Goal: Task Accomplishment & Management: Complete application form

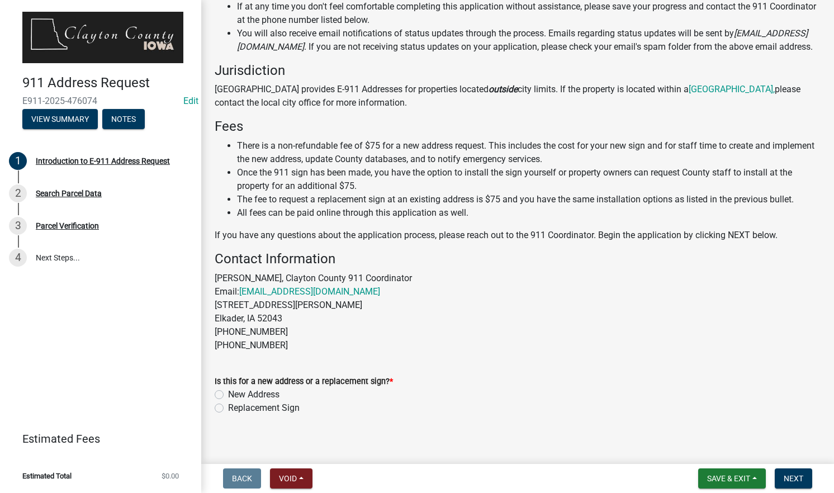
scroll to position [183, 0]
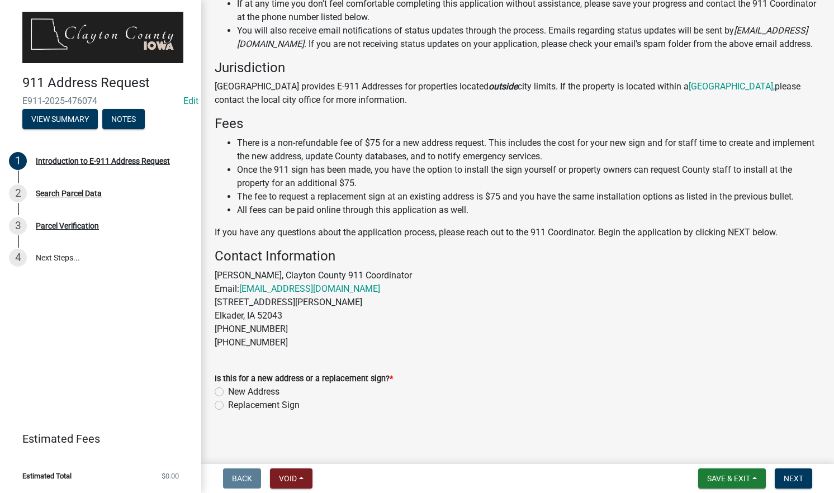
click at [228, 398] on label "New Address" at bounding box center [253, 391] width 51 height 13
click at [228, 392] on input "New Address" at bounding box center [231, 388] width 7 height 7
radio input "true"
click at [786, 478] on span "Next" at bounding box center [793, 478] width 20 height 9
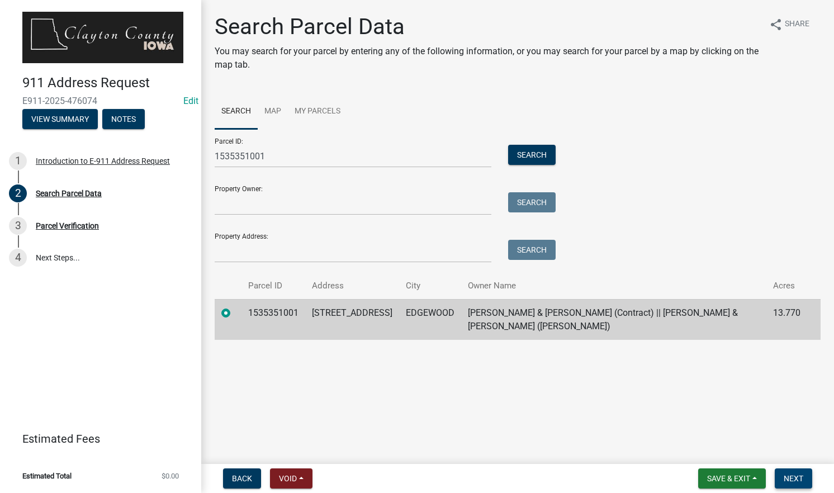
click at [793, 479] on span "Next" at bounding box center [793, 478] width 20 height 9
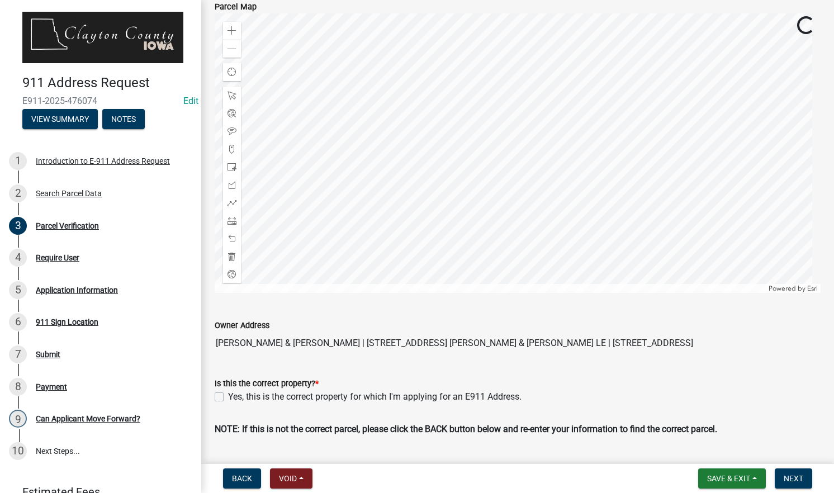
scroll to position [136, 0]
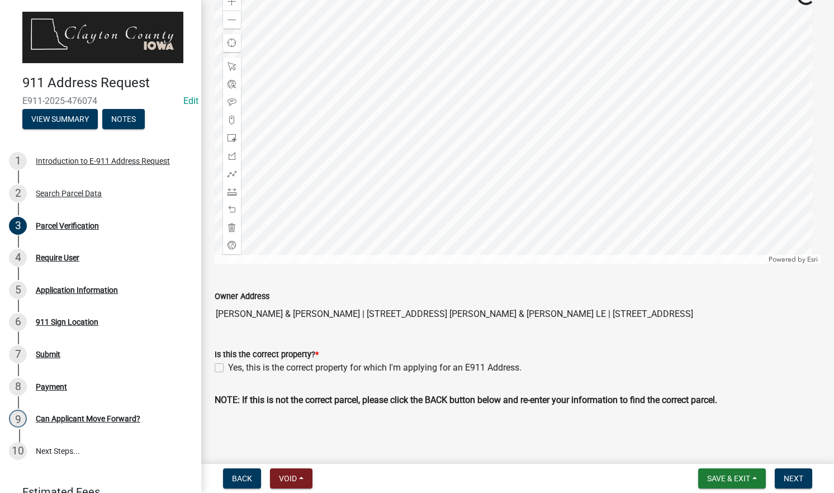
click at [228, 369] on label "Yes, this is the correct property for which I'm applying for an E911 Address." at bounding box center [374, 367] width 293 height 13
click at [228, 368] on input "Yes, this is the correct property for which I'm applying for an E911 Address." at bounding box center [231, 364] width 7 height 7
checkbox input "true"
click at [798, 474] on span "Next" at bounding box center [793, 478] width 20 height 9
click at [794, 479] on span "Next" at bounding box center [793, 478] width 20 height 9
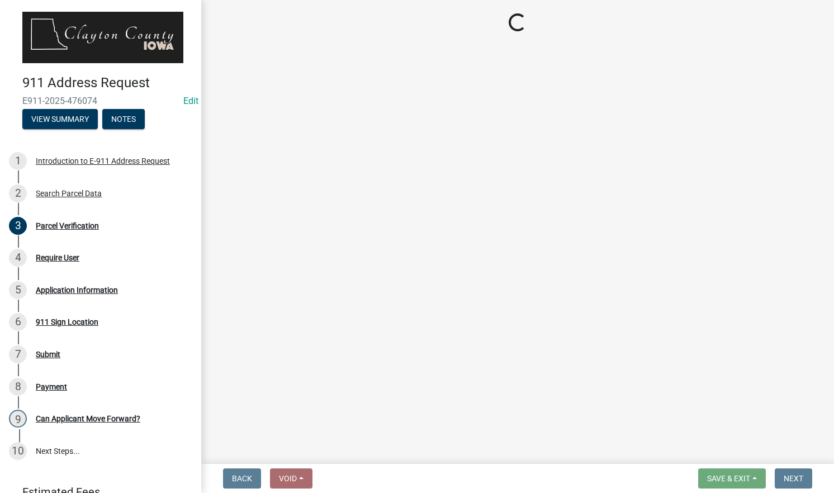
scroll to position [0, 0]
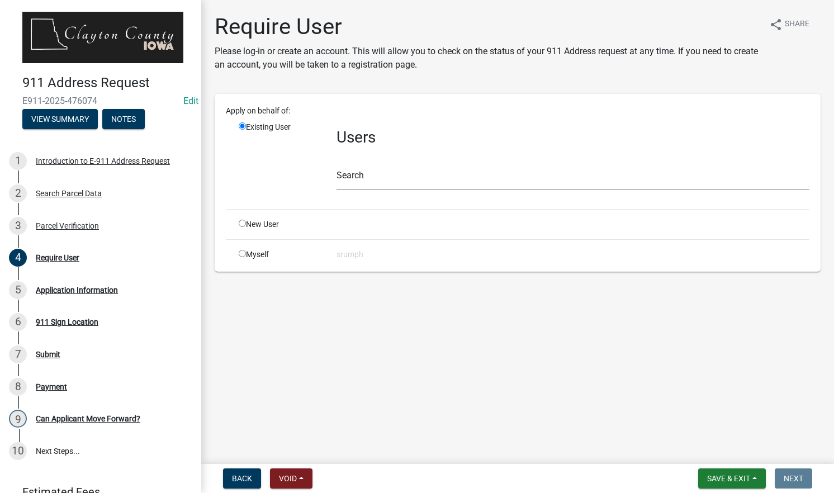
click at [245, 254] on input "radio" at bounding box center [242, 253] width 7 height 7
radio input "true"
radio input "false"
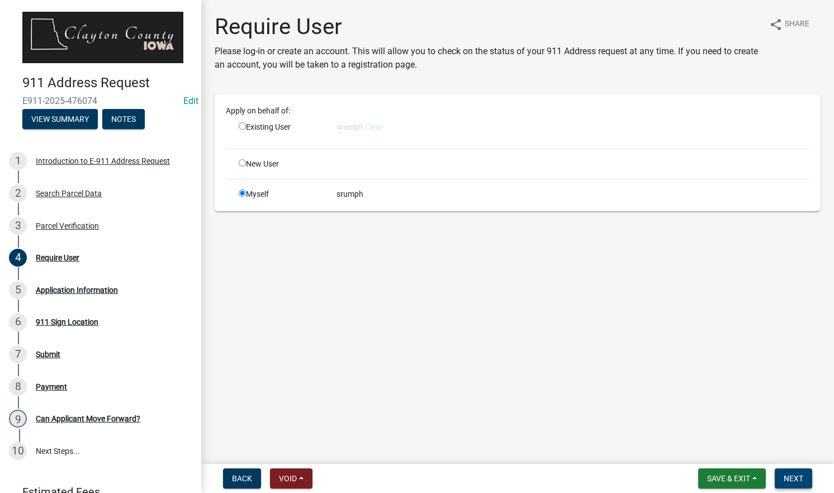
click at [798, 477] on span "Next" at bounding box center [793, 478] width 20 height 9
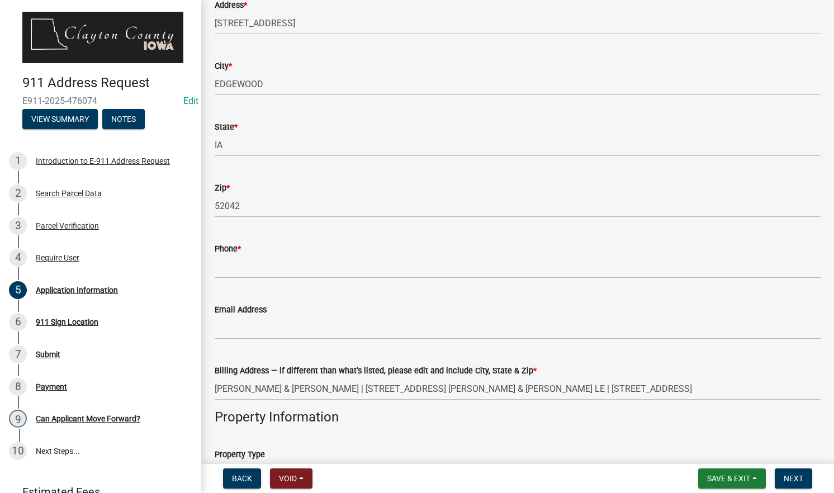
scroll to position [199, 0]
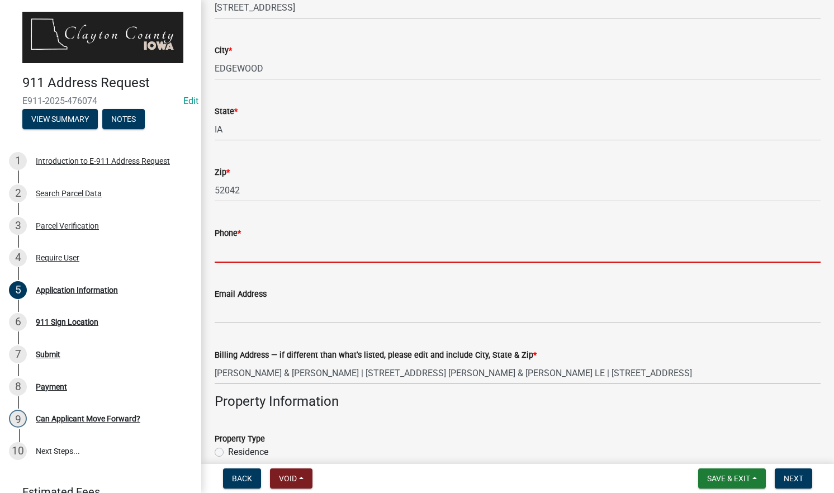
click at [402, 250] on input "Phone *" at bounding box center [518, 251] width 606 height 23
type input "5632451251"
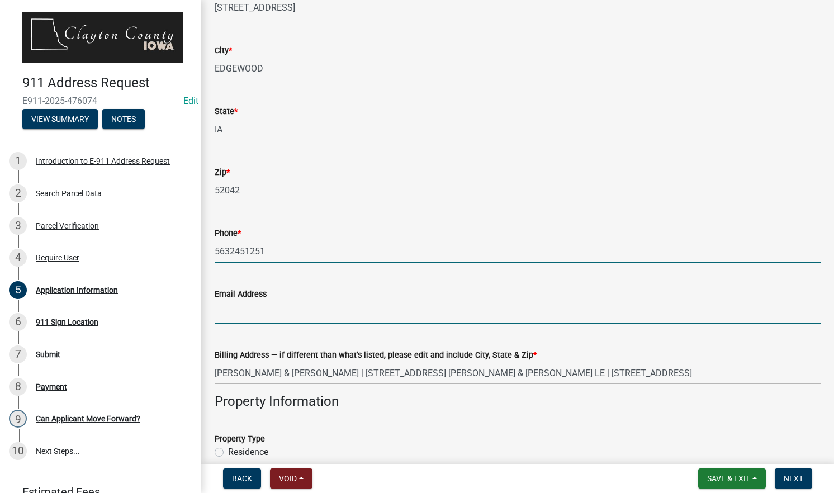
type input "[EMAIL_ADDRESS][DOMAIN_NAME]"
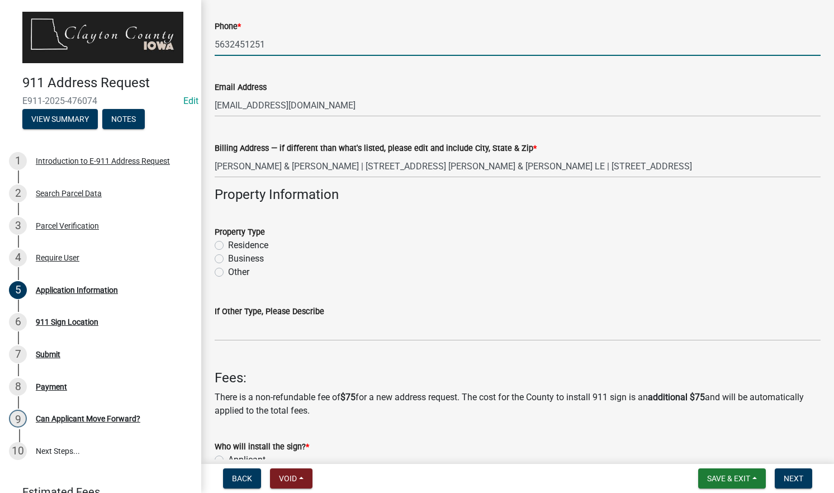
scroll to position [410, 0]
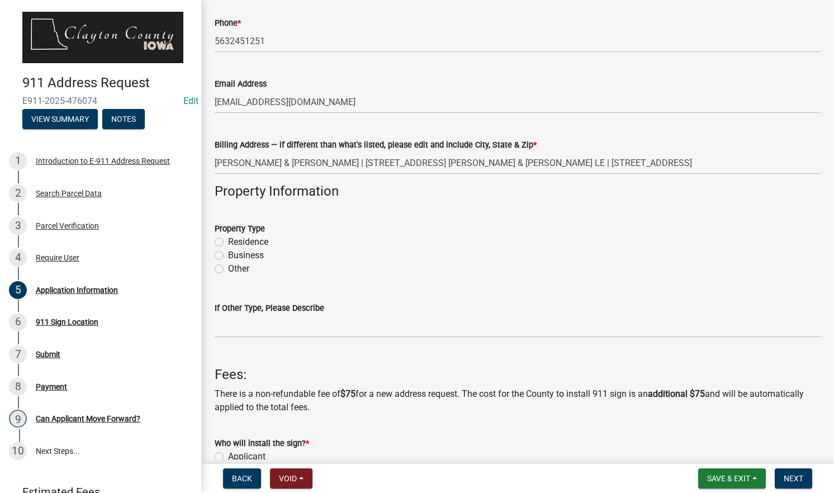
click at [228, 242] on label "Residence" at bounding box center [248, 241] width 40 height 13
click at [228, 242] on input "Residence" at bounding box center [231, 238] width 7 height 7
radio input "true"
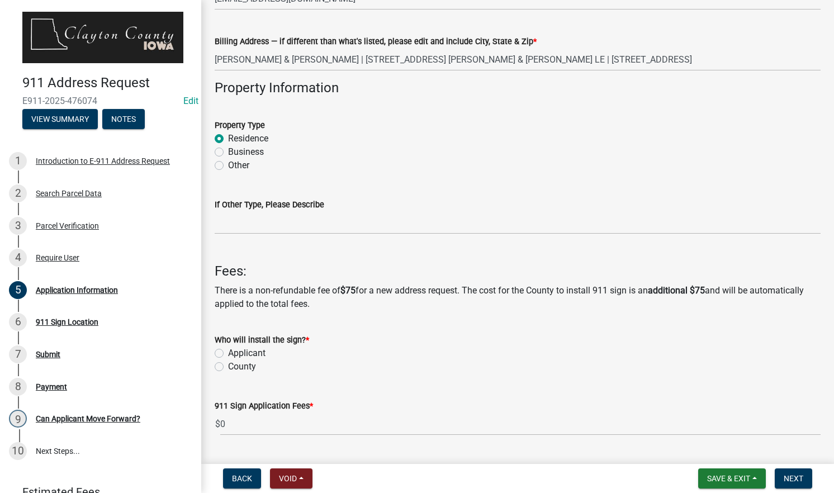
scroll to position [542, 0]
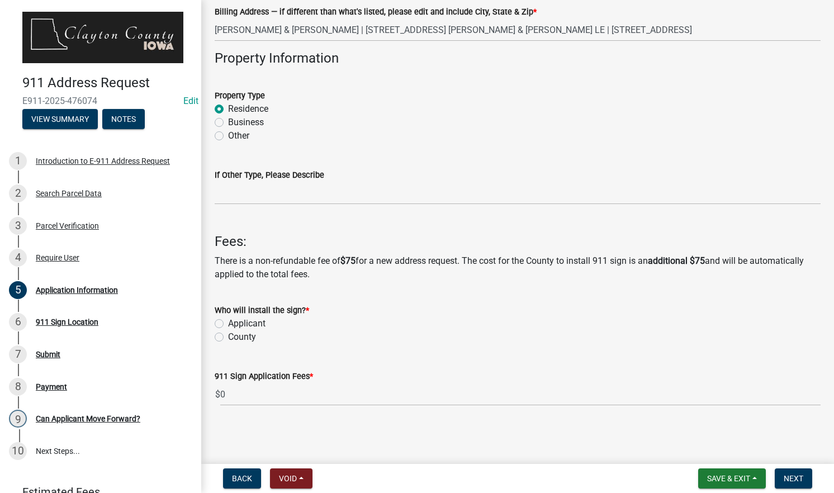
drag, startPoint x: 220, startPoint y: 322, endPoint x: 413, endPoint y: 363, distance: 197.5
click at [280, 328] on div "Applicant" at bounding box center [518, 323] width 606 height 13
click at [228, 324] on label "Applicant" at bounding box center [246, 323] width 37 height 13
click at [228, 324] on input "Applicant" at bounding box center [231, 320] width 7 height 7
radio input "true"
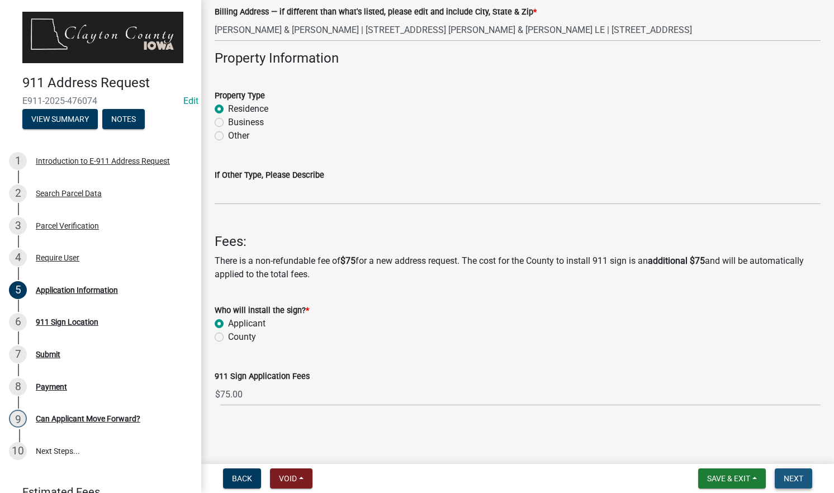
click at [797, 475] on span "Next" at bounding box center [793, 478] width 20 height 9
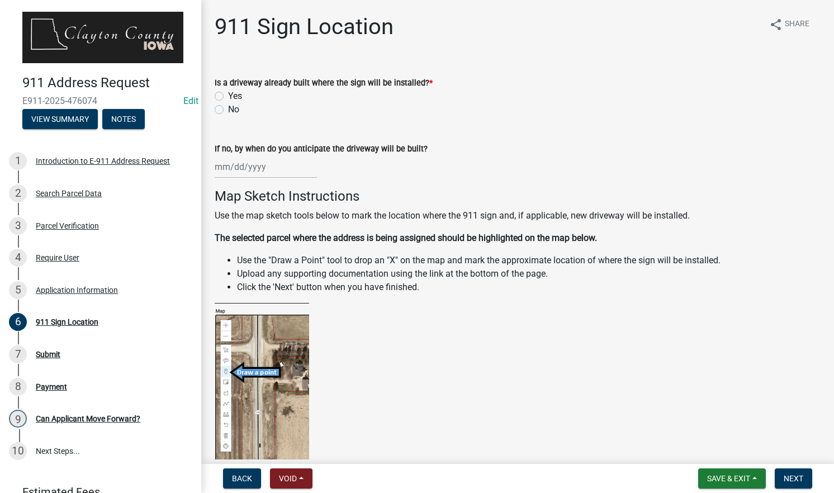
click at [228, 94] on label "Yes" at bounding box center [235, 95] width 14 height 13
click at [228, 94] on input "Yes" at bounding box center [231, 92] width 7 height 7
radio input "true"
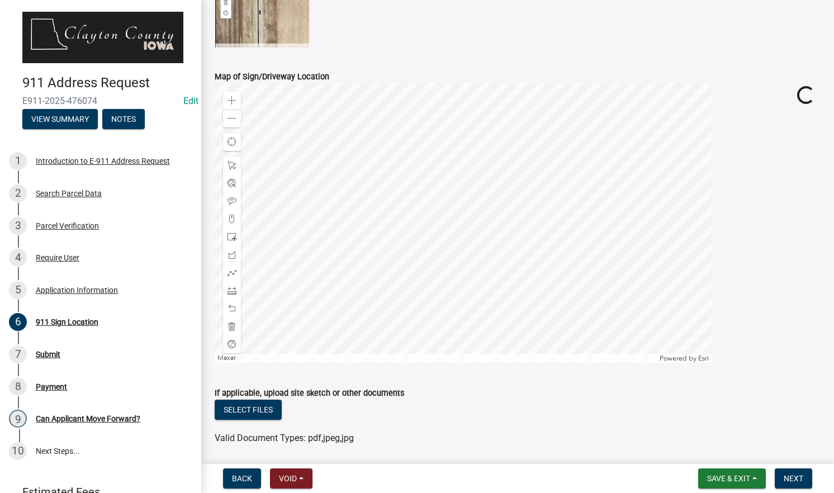
scroll to position [447, 0]
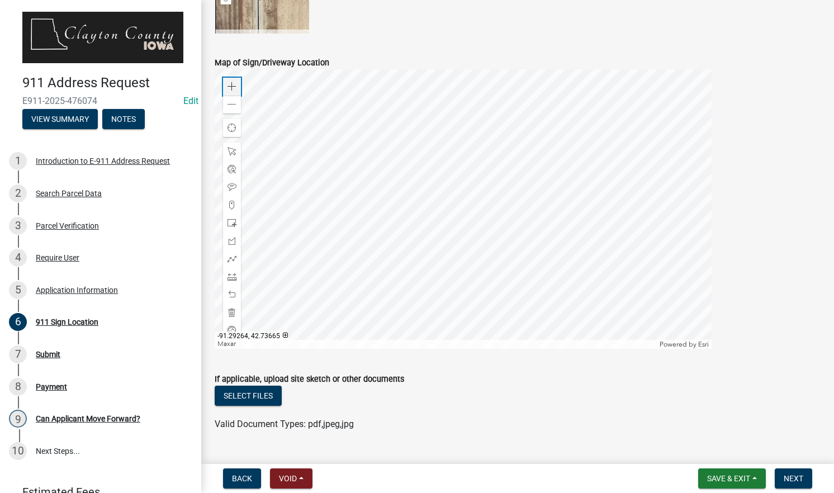
click at [229, 83] on span at bounding box center [231, 86] width 9 height 9
click at [441, 306] on div at bounding box center [463, 208] width 497 height 279
click at [231, 89] on span at bounding box center [231, 86] width 9 height 9
click at [547, 179] on div at bounding box center [463, 208] width 497 height 279
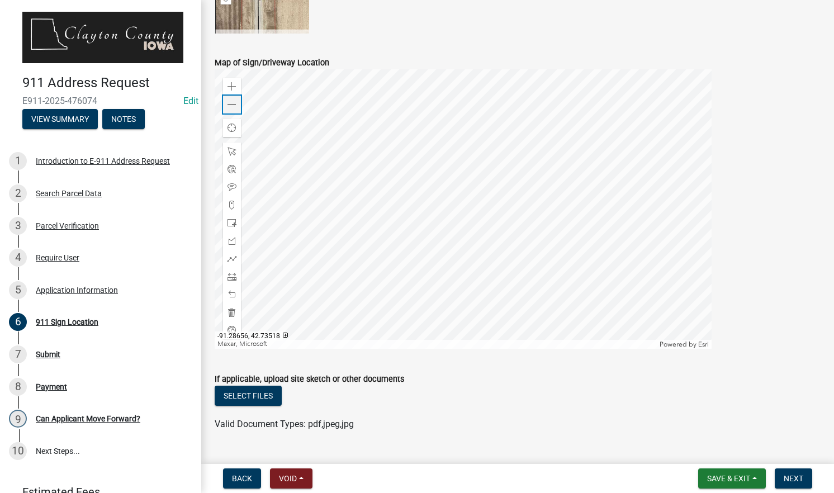
click at [232, 103] on span at bounding box center [231, 104] width 9 height 9
click at [236, 107] on span at bounding box center [231, 104] width 9 height 9
click at [479, 203] on div at bounding box center [463, 208] width 497 height 279
click at [230, 205] on span at bounding box center [231, 205] width 9 height 9
click at [485, 183] on div at bounding box center [463, 208] width 497 height 279
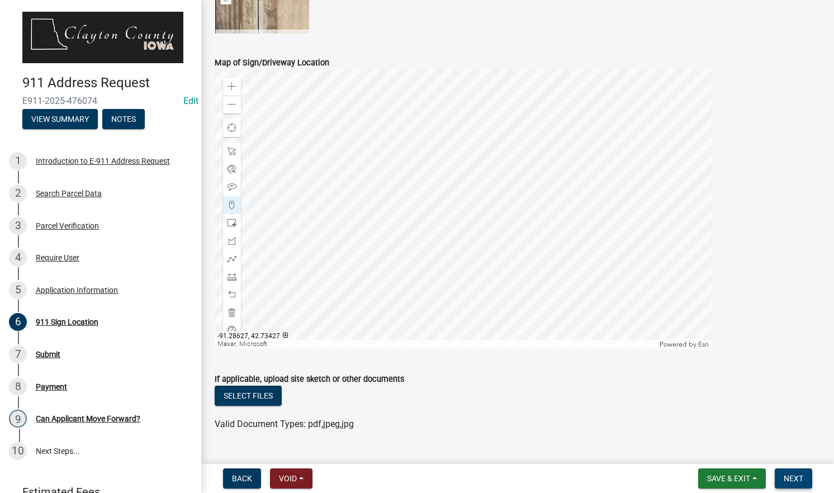
click at [800, 473] on button "Next" at bounding box center [792, 478] width 37 height 20
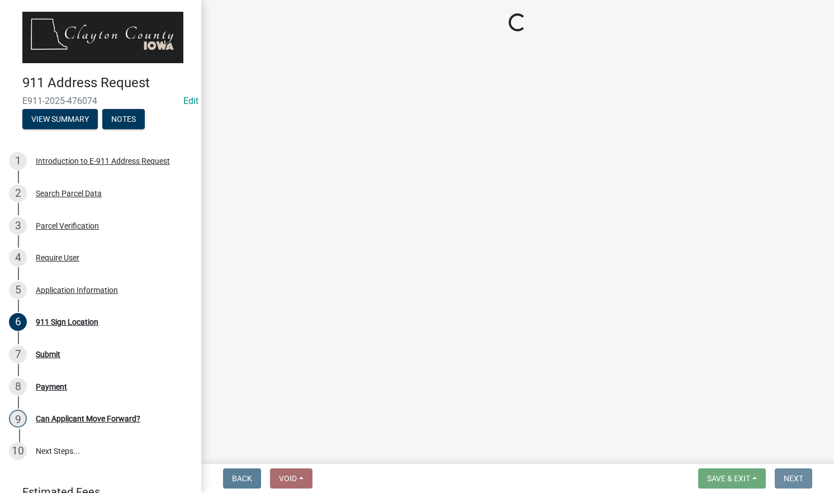
scroll to position [0, 0]
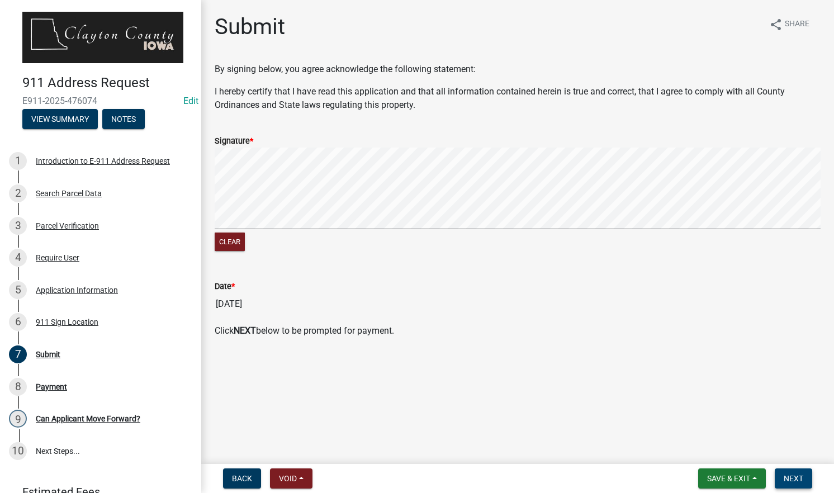
click at [787, 476] on span "Next" at bounding box center [793, 478] width 20 height 9
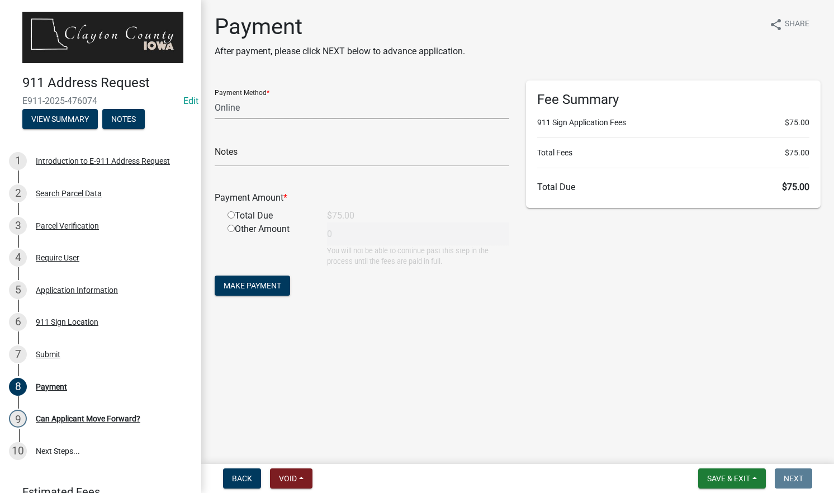
click at [262, 107] on select "Credit Card POS Check Cash Online" at bounding box center [362, 107] width 294 height 23
select select "1: 0"
click at [215, 96] on select "Credit Card POS Check Cash Online" at bounding box center [362, 107] width 294 height 23
click at [265, 153] on input "text" at bounding box center [362, 155] width 294 height 23
type input "0000"
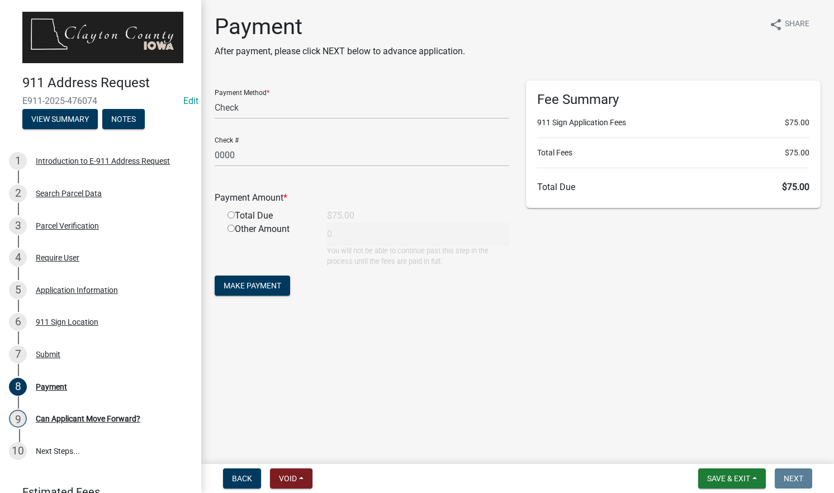
click at [231, 216] on input "radio" at bounding box center [230, 214] width 7 height 7
radio input "true"
type input "75"
click at [264, 282] on span "Make Payment" at bounding box center [252, 285] width 58 height 9
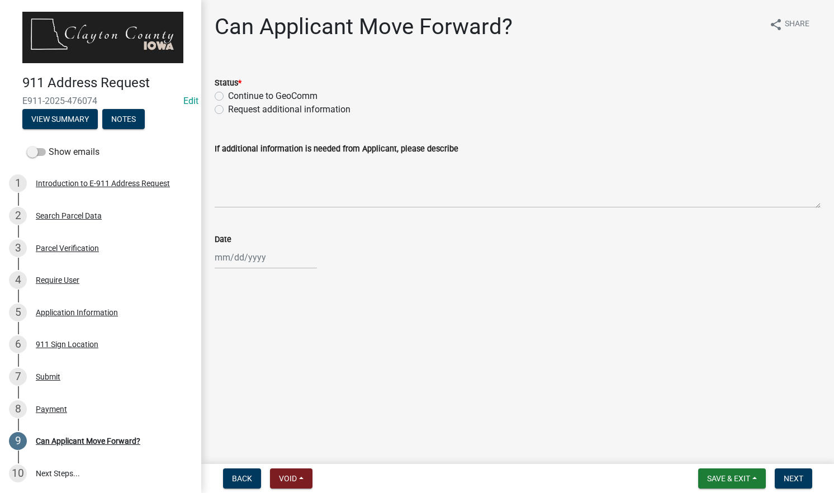
click at [228, 94] on label "Continue to GeoComm" at bounding box center [272, 95] width 89 height 13
click at [228, 94] on input "Continue to GeoComm" at bounding box center [231, 92] width 7 height 7
radio input "true"
click at [250, 263] on div at bounding box center [266, 257] width 102 height 23
select select "9"
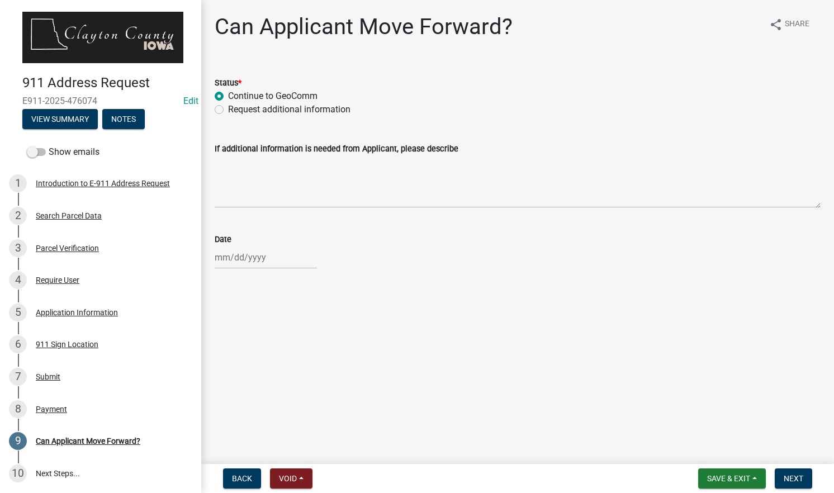
select select "2025"
click at [242, 332] on div "9" at bounding box center [244, 335] width 18 height 18
type input "[DATE]"
click at [801, 477] on span "Next" at bounding box center [793, 478] width 20 height 9
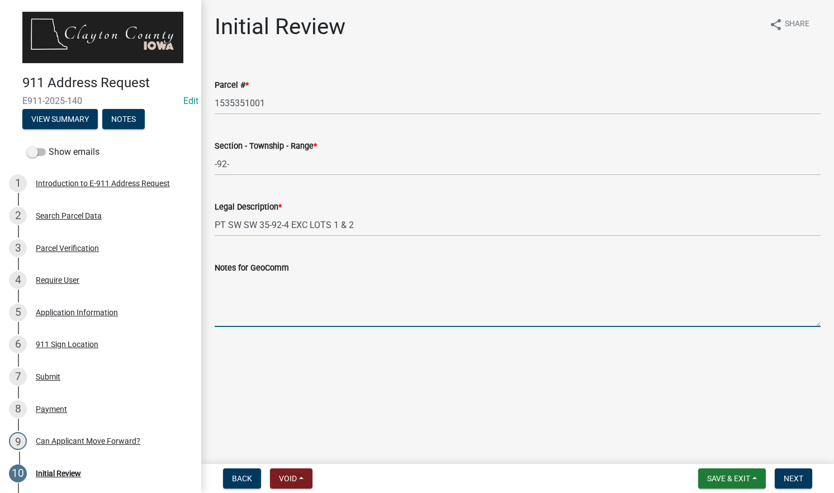
click at [259, 286] on textarea "Notes for GeoComm" at bounding box center [518, 300] width 606 height 53
type textarea "Second residence being built on this parcel - driveway is to the north of the e…"
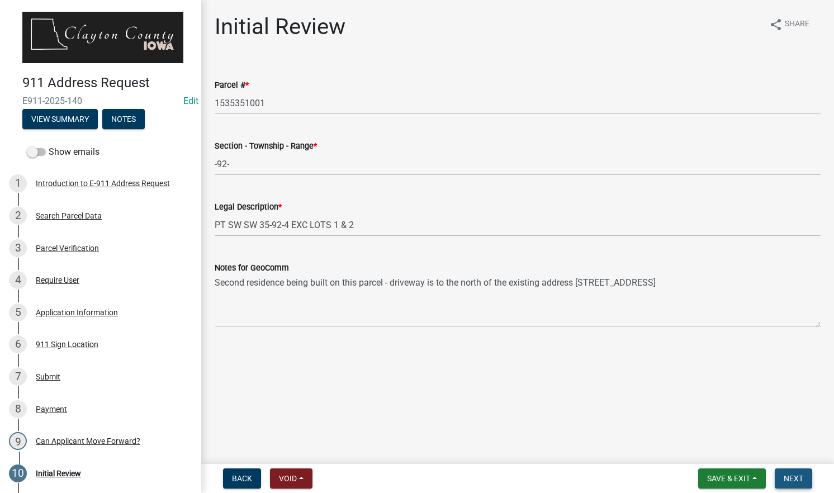
click at [788, 477] on span "Next" at bounding box center [793, 478] width 20 height 9
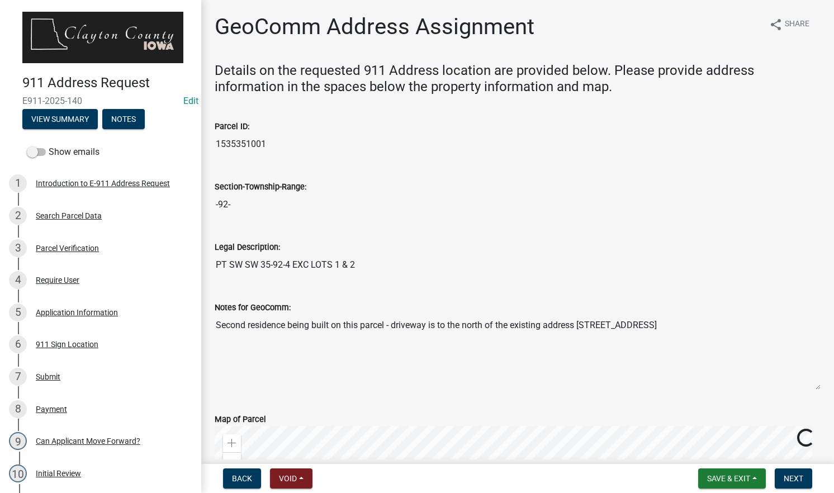
drag, startPoint x: 266, startPoint y: 144, endPoint x: 211, endPoint y: 144, distance: 55.3
click at [211, 144] on div "Parcel ID: 1535351001" at bounding box center [517, 129] width 622 height 51
drag, startPoint x: 211, startPoint y: 144, endPoint x: 244, endPoint y: 144, distance: 32.4
click at [333, 143] on input "1535351001" at bounding box center [518, 144] width 606 height 22
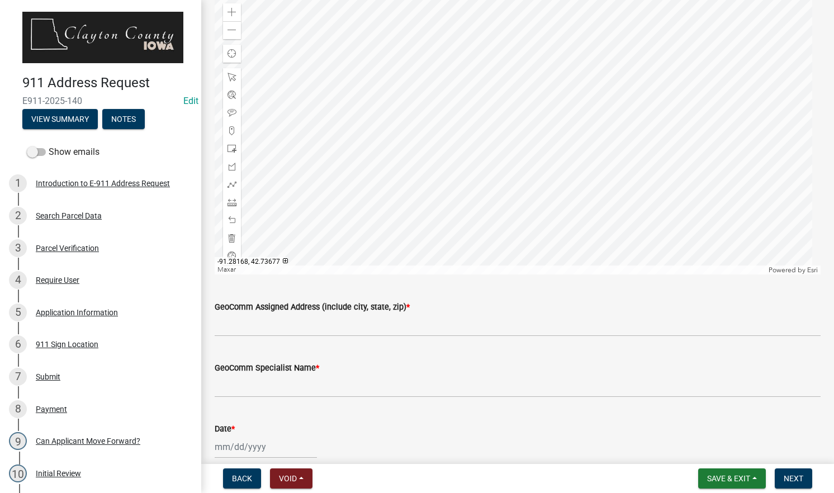
scroll to position [435, 0]
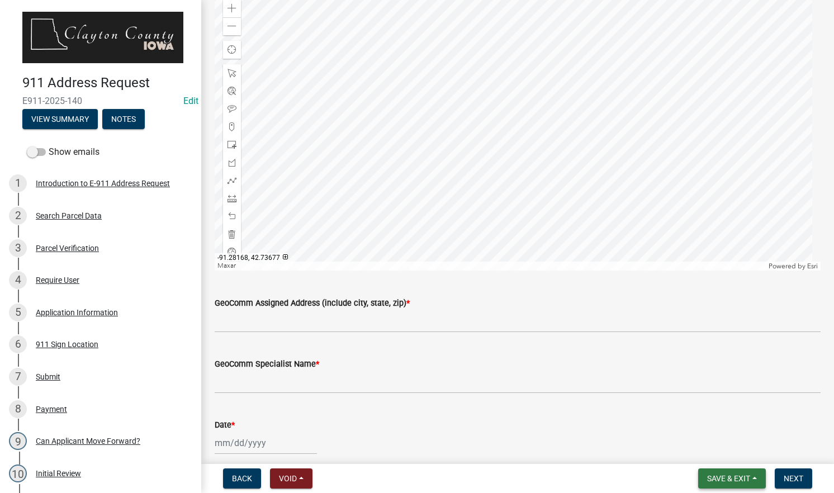
click at [721, 475] on span "Save & Exit" at bounding box center [728, 478] width 43 height 9
click at [706, 446] on button "Save & Exit" at bounding box center [720, 449] width 89 height 27
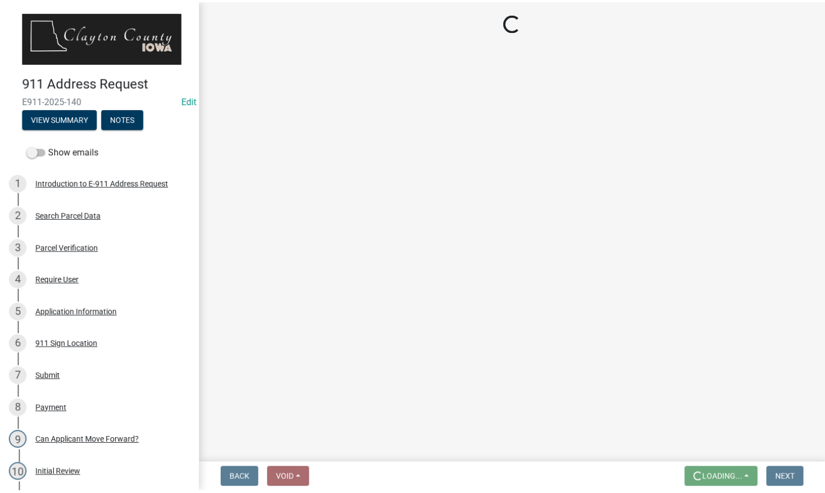
scroll to position [0, 0]
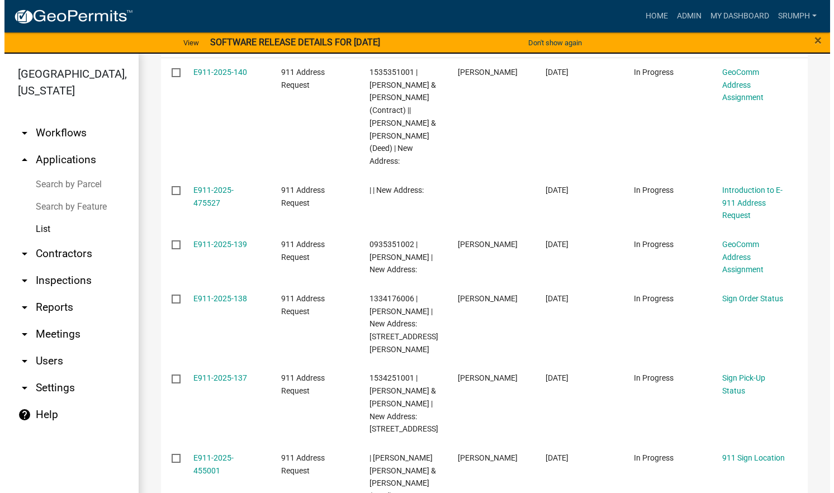
scroll to position [210, 0]
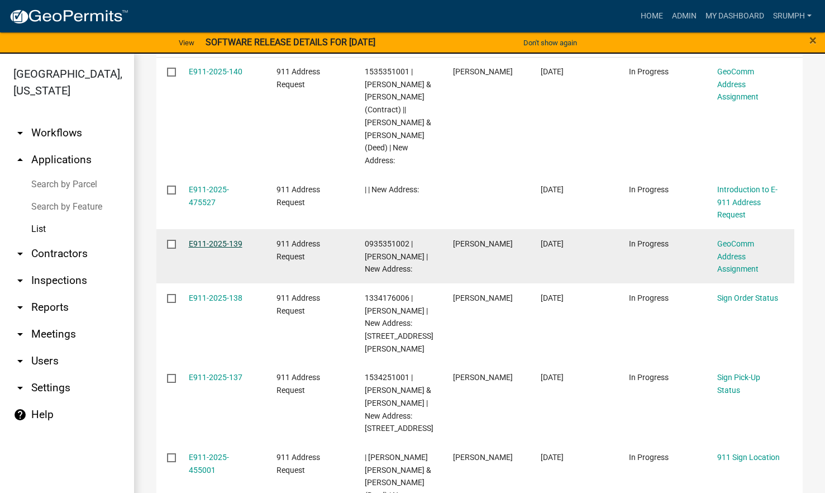
click at [227, 239] on link "E911-2025-139" at bounding box center [216, 243] width 54 height 9
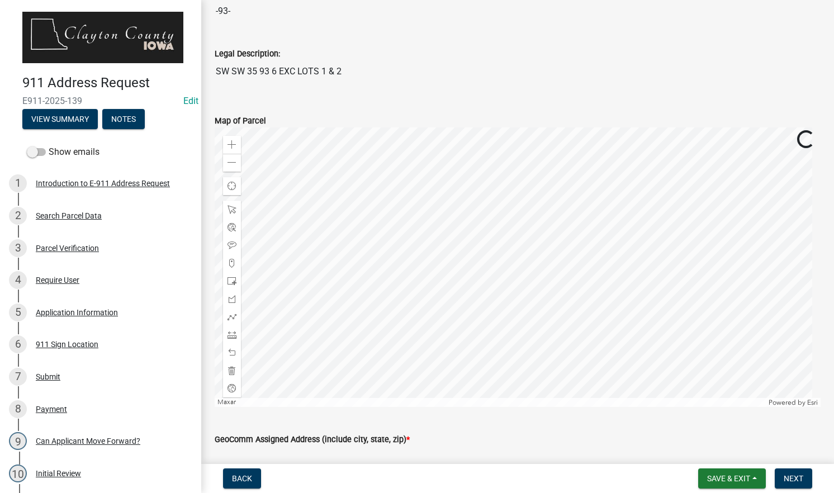
scroll to position [173, 0]
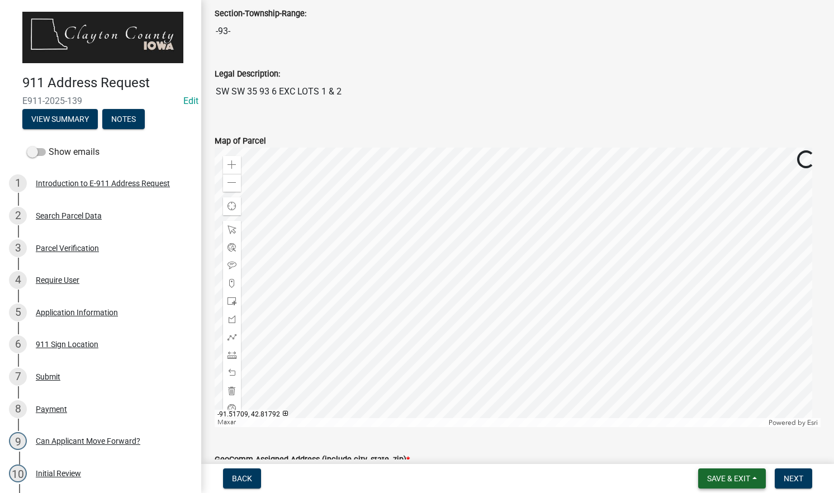
click at [713, 474] on span "Save & Exit" at bounding box center [728, 478] width 43 height 9
click at [709, 444] on button "Save & Exit" at bounding box center [720, 449] width 89 height 27
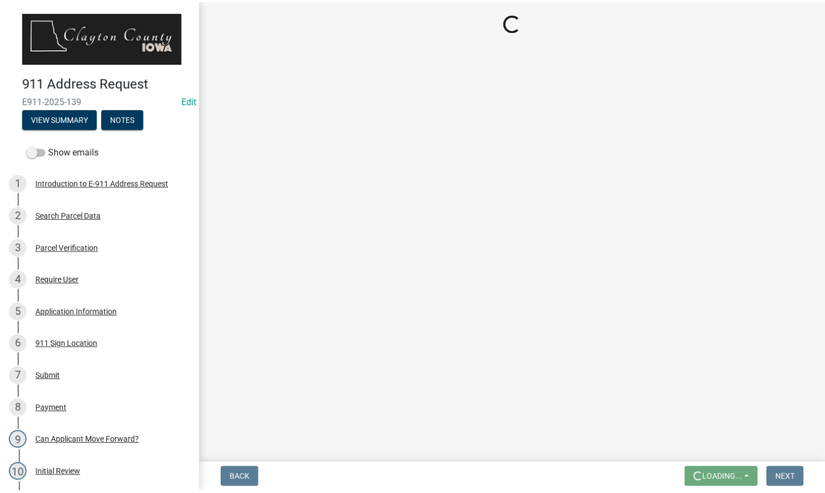
scroll to position [0, 0]
